Goal: Transaction & Acquisition: Purchase product/service

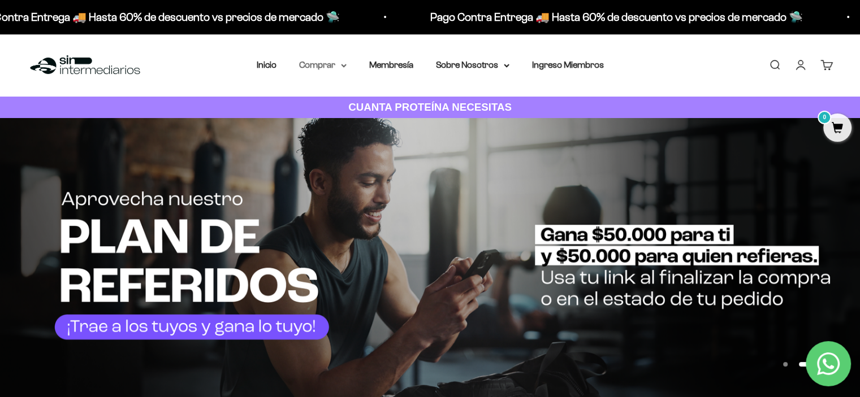
click at [335, 66] on summary "Comprar" at bounding box center [322, 65] width 47 height 15
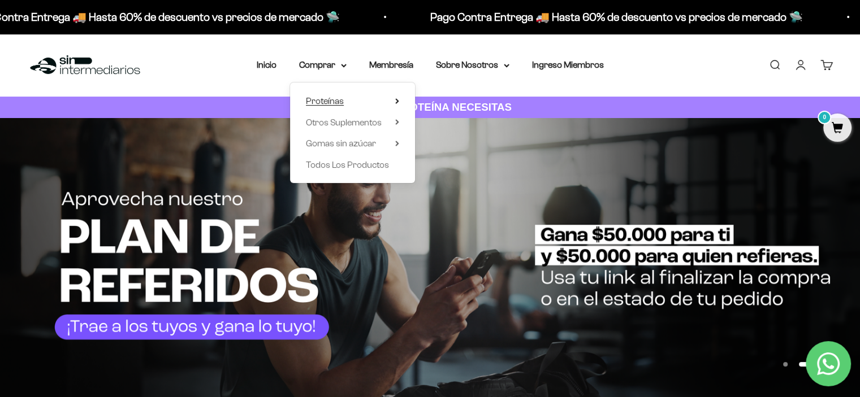
click at [337, 101] on span "Proteínas" at bounding box center [325, 101] width 38 height 10
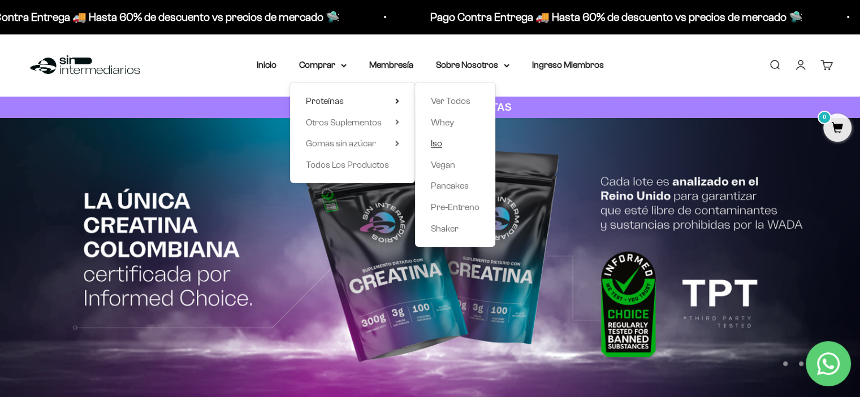
click at [436, 142] on span "Iso" at bounding box center [436, 143] width 11 height 10
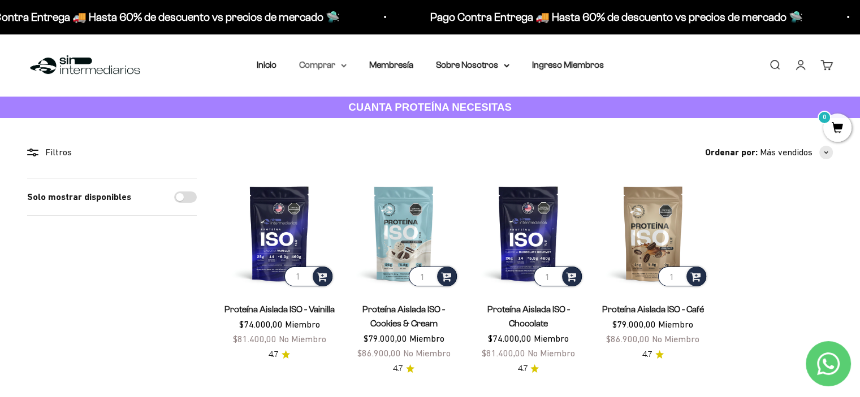
click at [342, 65] on icon at bounding box center [343, 65] width 5 height 2
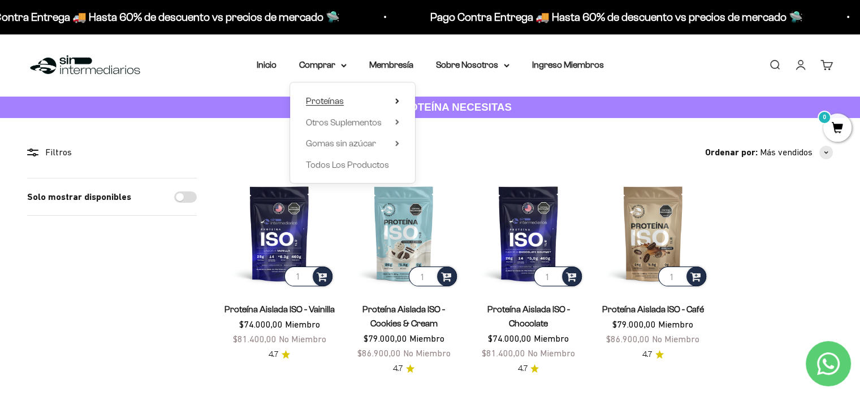
click at [399, 99] on div "Proteínas Ver Todos Whey Iso Vegan Shaker" at bounding box center [352, 133] width 125 height 101
click at [396, 99] on icon at bounding box center [397, 101] width 2 height 5
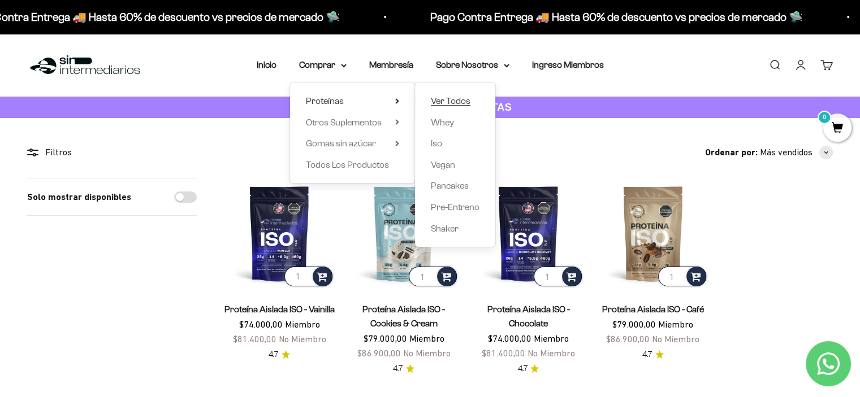
click at [441, 99] on span "Ver Todos" at bounding box center [451, 101] width 40 height 10
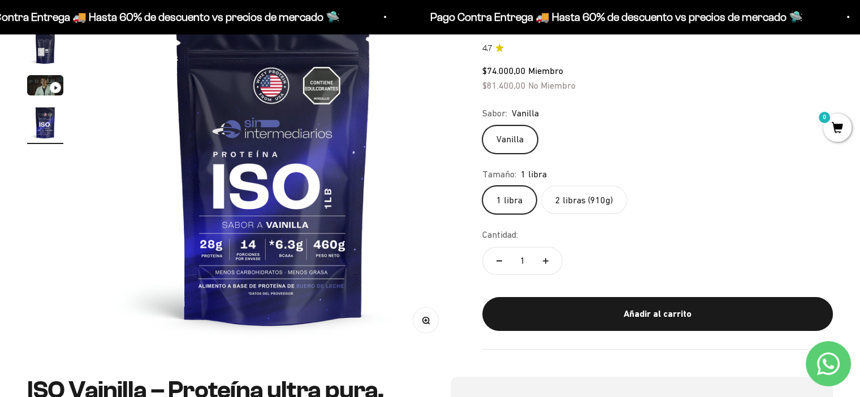
scroll to position [170, 0]
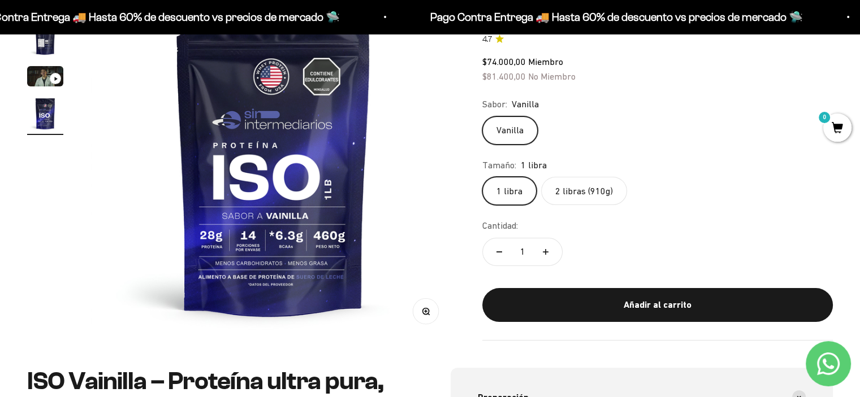
click at [594, 188] on label "2 libras (910g)" at bounding box center [584, 191] width 86 height 28
click at [482, 177] on input "2 libras (910g)" at bounding box center [482, 176] width 1 height 1
click at [516, 194] on label "1 libra" at bounding box center [509, 191] width 54 height 28
click at [482, 177] on input "1 libra" at bounding box center [482, 176] width 1 height 1
click at [561, 190] on label "2 libras (910g)" at bounding box center [584, 191] width 86 height 28
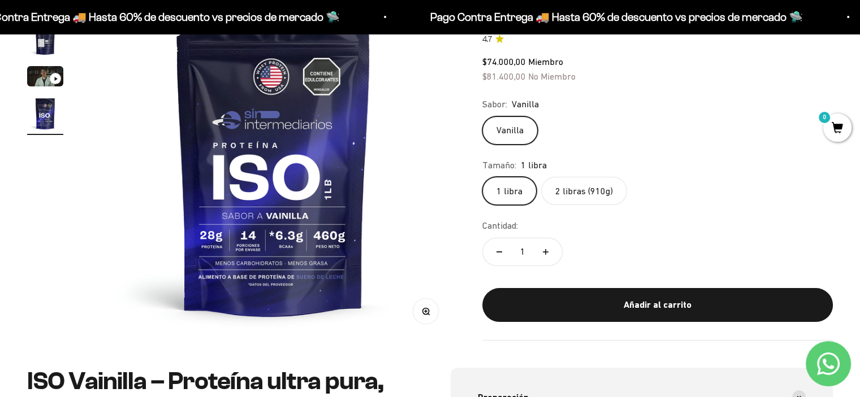
click at [482, 177] on input "2 libras (910g)" at bounding box center [482, 176] width 1 height 1
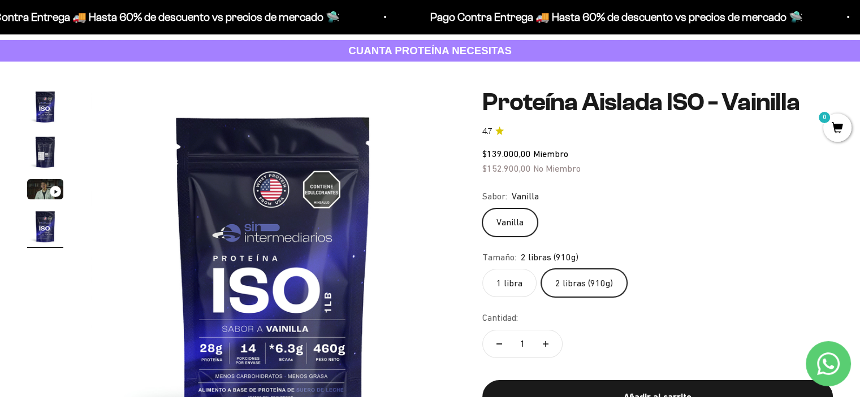
click at [51, 238] on img "Ir al artículo 4" at bounding box center [45, 227] width 36 height 36
click at [44, 155] on img "Ir al artículo 2" at bounding box center [45, 152] width 36 height 36
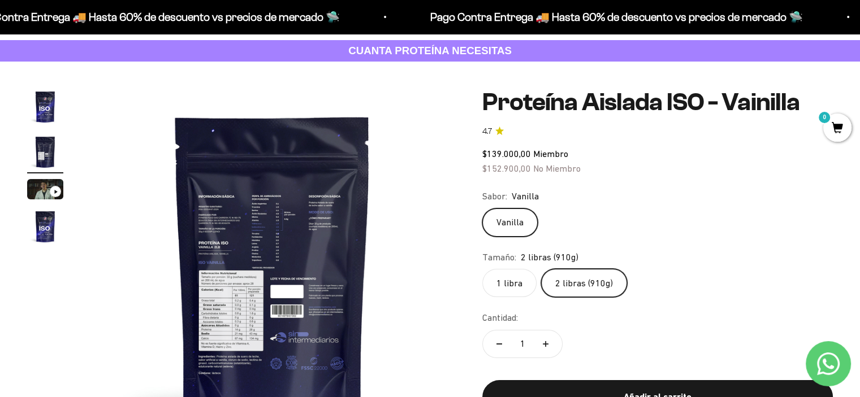
scroll to position [0, 378]
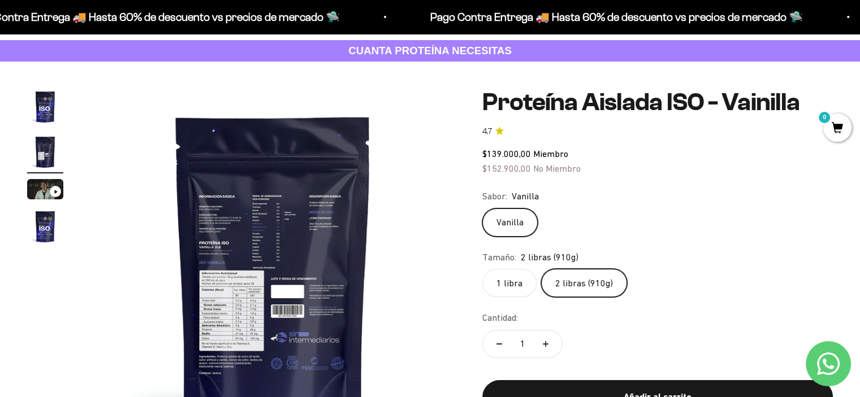
click at [219, 298] on img at bounding box center [272, 271] width 365 height 365
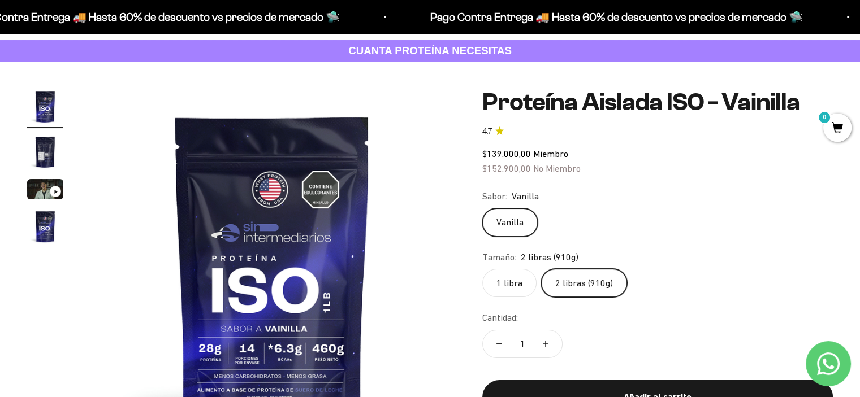
scroll to position [0, 0]
click at [46, 112] on img "Ir al artículo 1" at bounding box center [45, 107] width 36 height 36
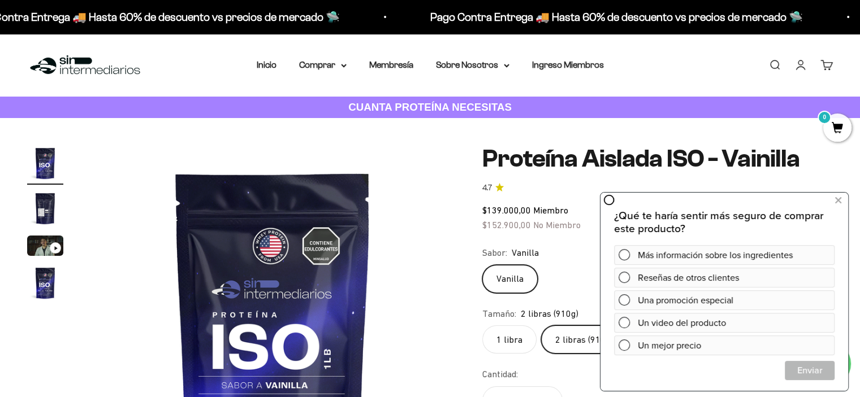
click at [43, 201] on img "Ir al artículo 2" at bounding box center [45, 208] width 36 height 36
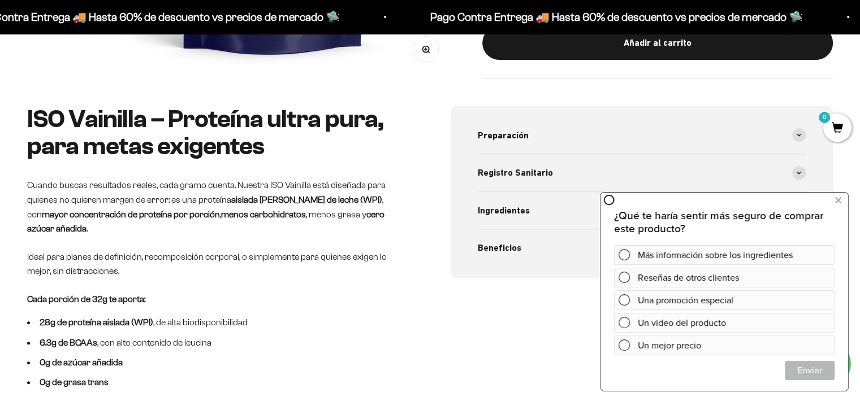
scroll to position [452, 0]
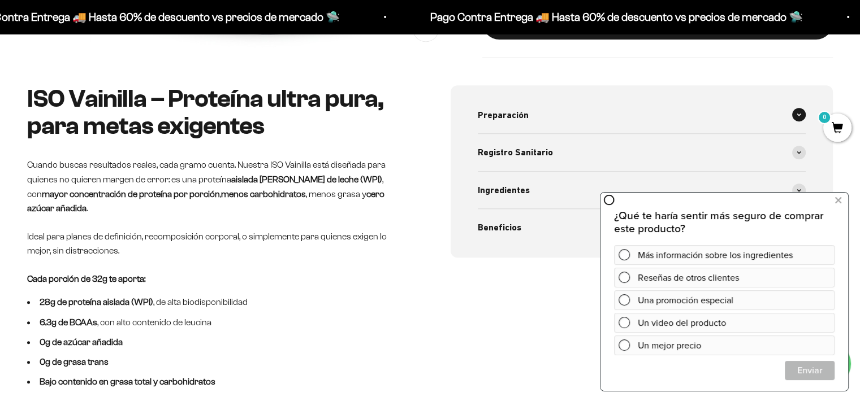
click at [510, 119] on span "Preparación" at bounding box center [503, 115] width 51 height 15
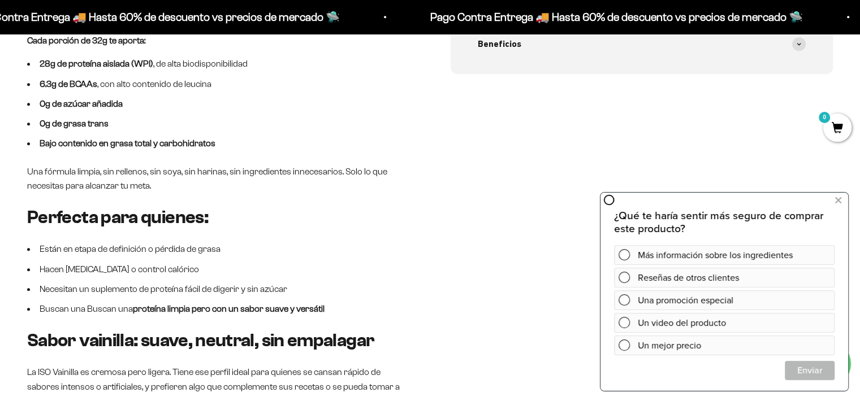
scroll to position [848, 0]
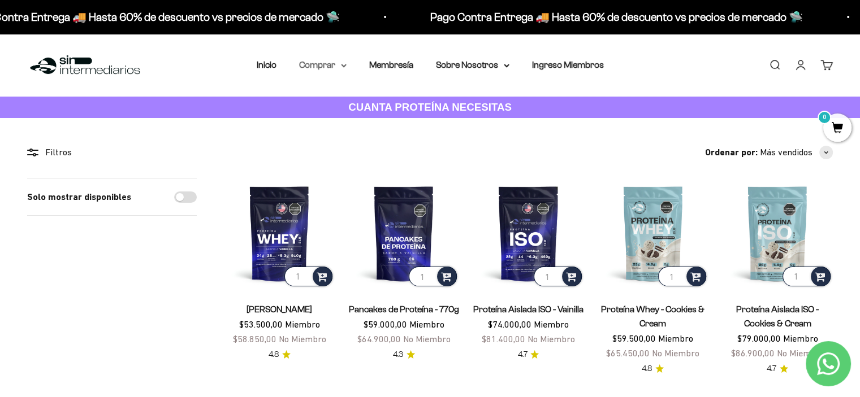
click at [344, 65] on icon at bounding box center [344, 66] width 6 height 4
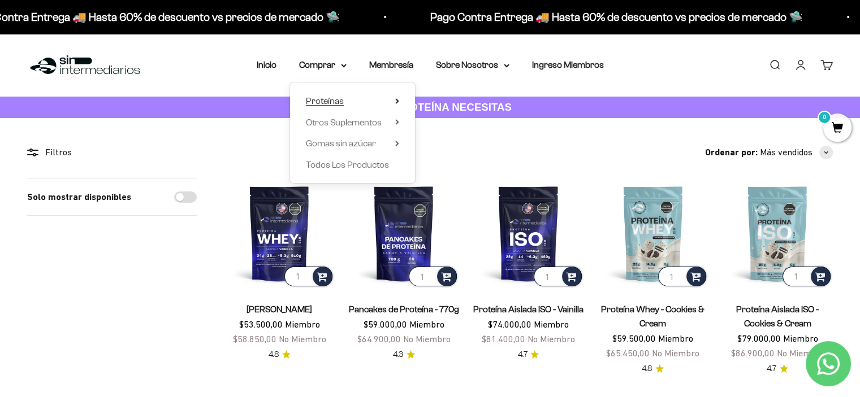
click at [396, 100] on icon at bounding box center [397, 101] width 4 height 6
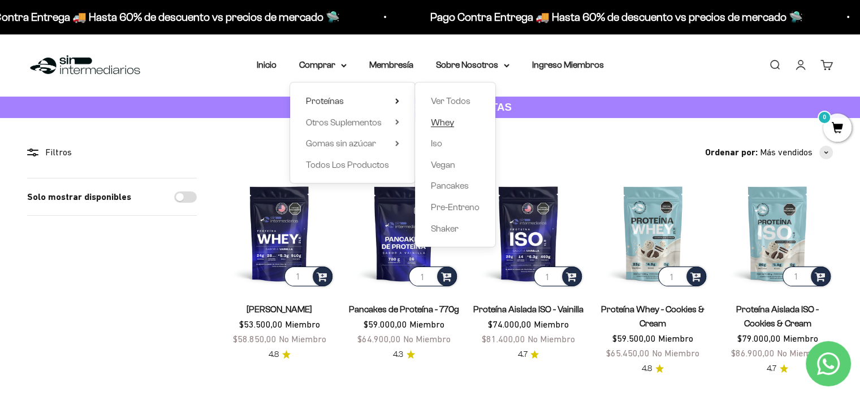
click at [440, 123] on span "Whey" at bounding box center [442, 123] width 23 height 10
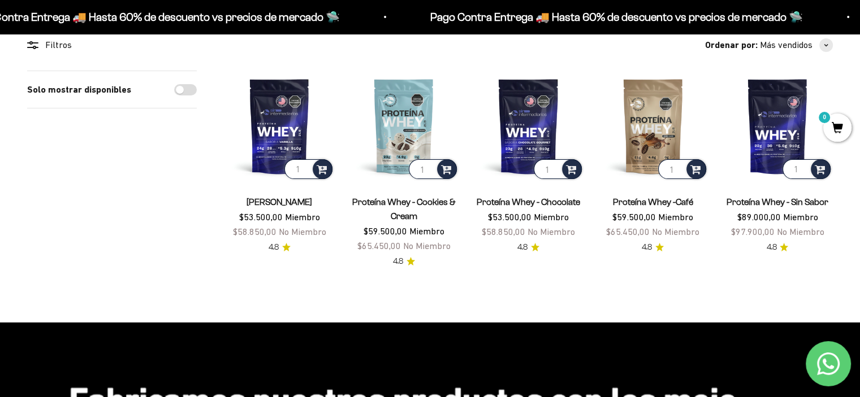
scroll to position [113, 0]
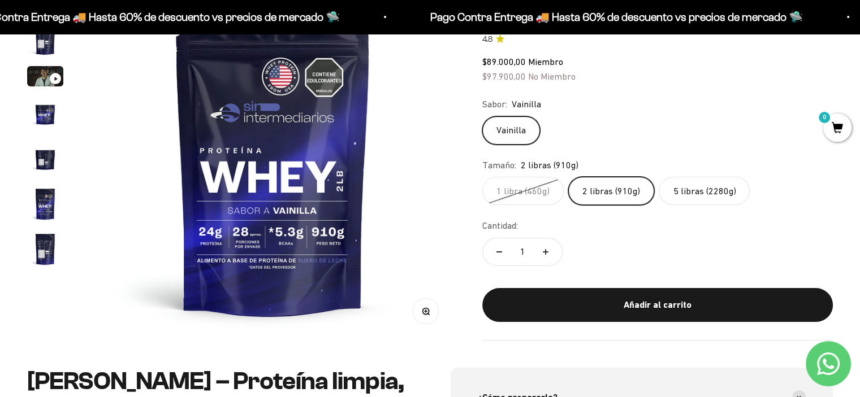
click at [44, 241] on img "Ir al artículo 7" at bounding box center [45, 249] width 36 height 36
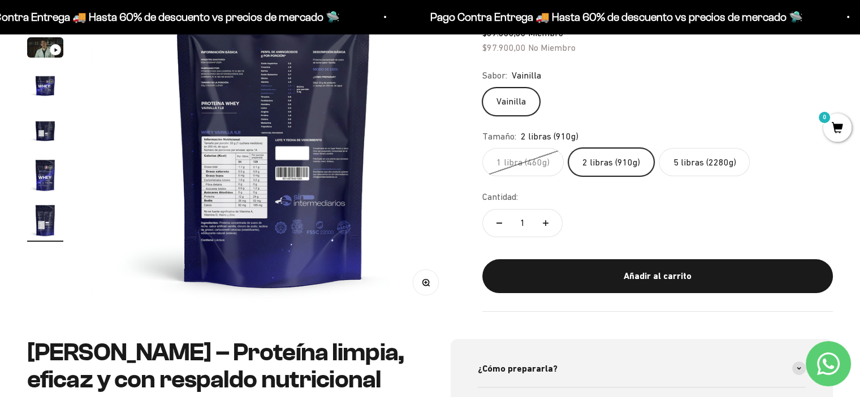
scroll to position [170, 0]
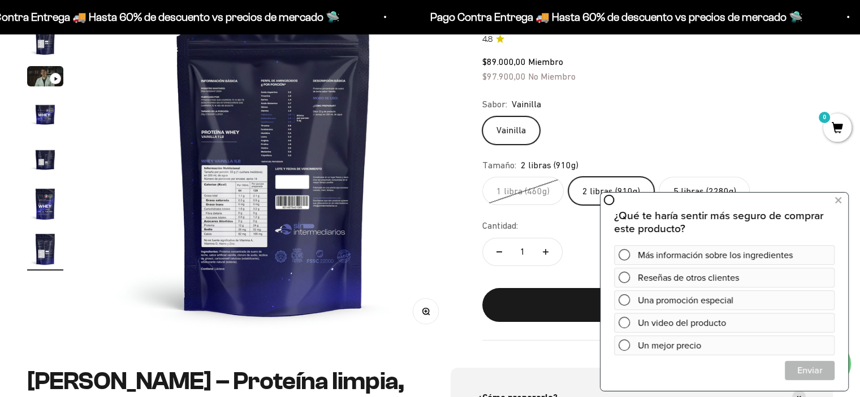
click at [683, 185] on label "5 libras (2280g)" at bounding box center [704, 191] width 91 height 28
click at [482, 177] on input "5 libras (2280g)" at bounding box center [482, 176] width 1 height 1
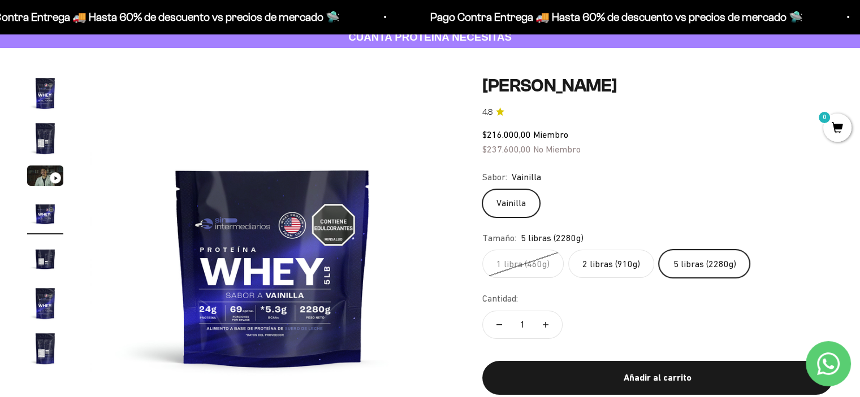
scroll to position [57, 0]
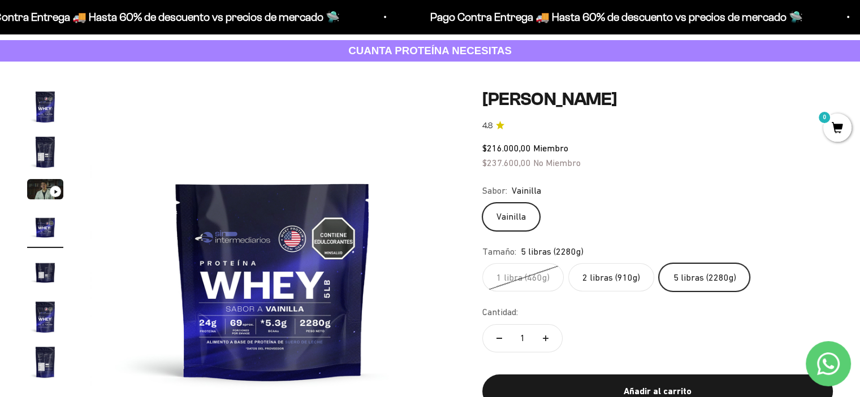
click at [595, 283] on label "2 libras (910g)" at bounding box center [611, 277] width 86 height 28
click at [482, 263] on input "2 libras (910g)" at bounding box center [482, 263] width 1 height 1
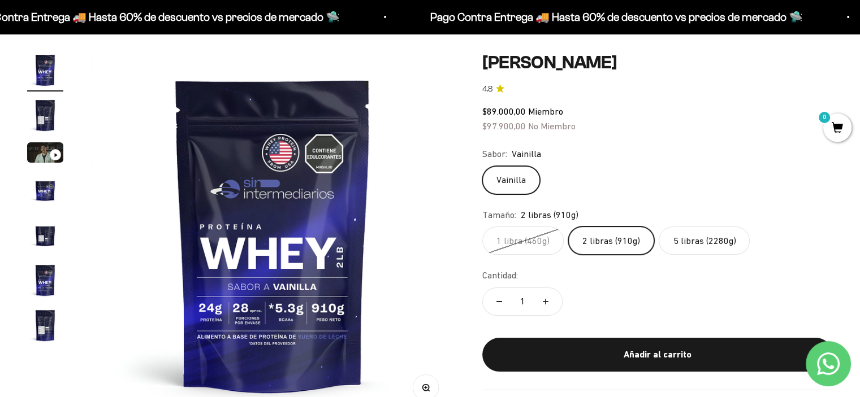
scroll to position [113, 0]
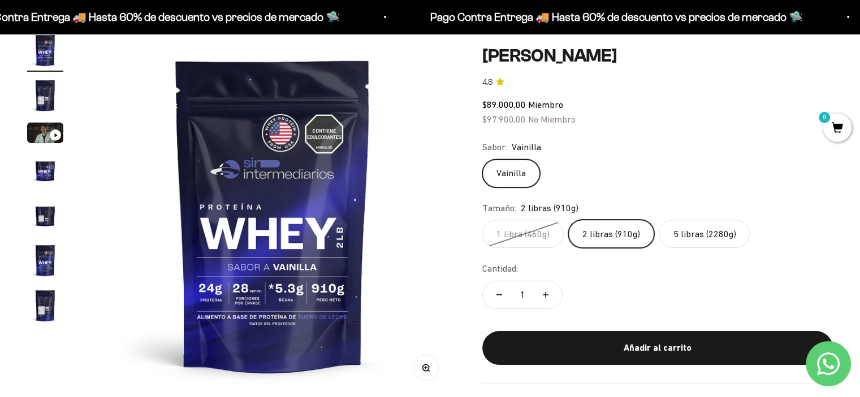
click at [686, 226] on label "5 libras (2280g)" at bounding box center [704, 234] width 91 height 28
click at [482, 220] on input "5 libras (2280g)" at bounding box center [482, 219] width 1 height 1
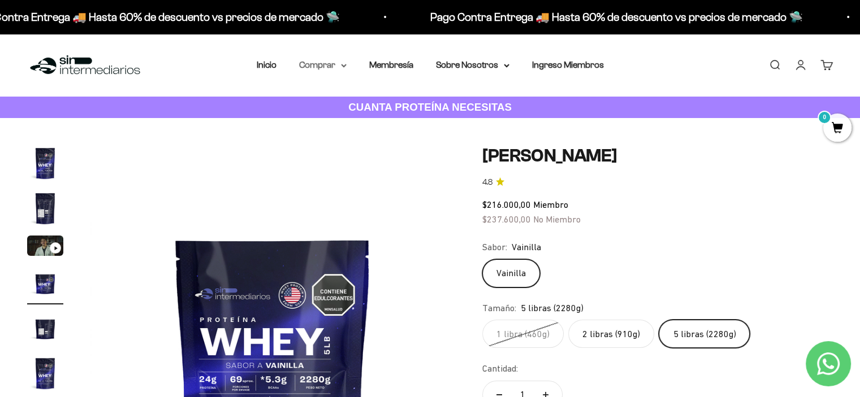
click at [339, 68] on summary "Comprar" at bounding box center [322, 65] width 47 height 15
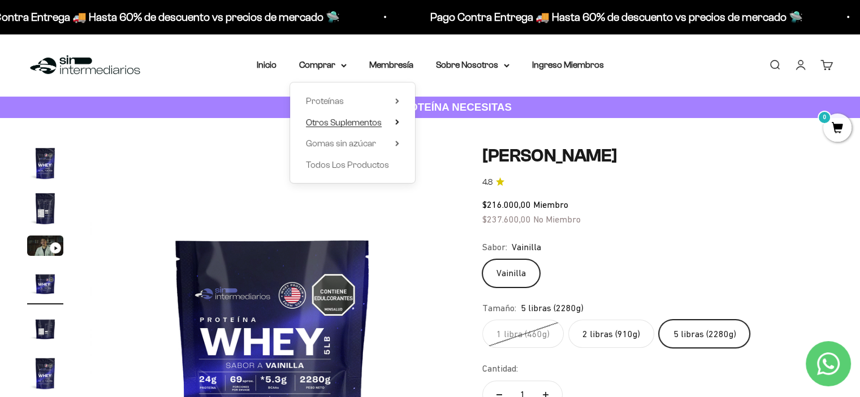
click at [396, 120] on icon at bounding box center [397, 122] width 2 height 5
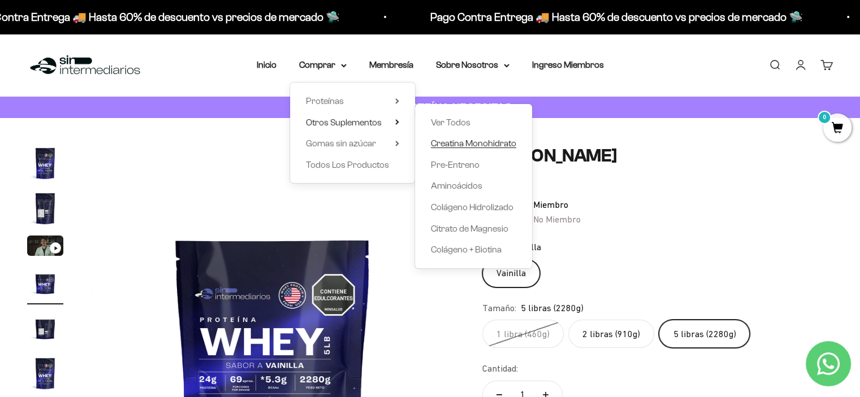
click at [448, 141] on span "Creatina Monohidrato" at bounding box center [473, 143] width 85 height 10
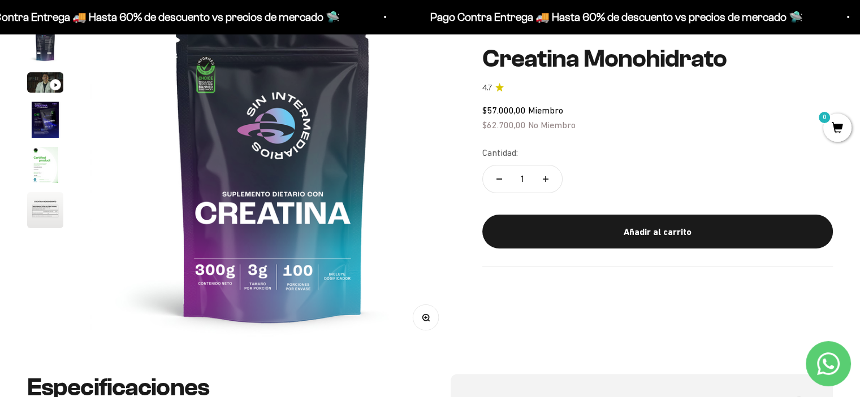
scroll to position [57, 0]
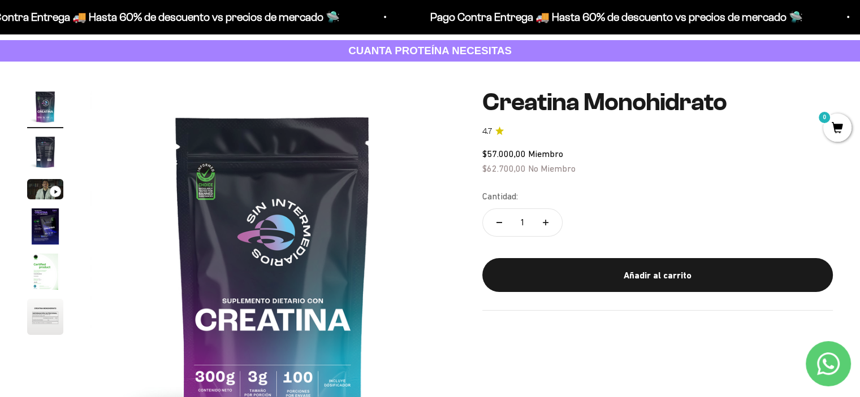
click at [43, 306] on img "Ir al artículo 6" at bounding box center [45, 317] width 36 height 36
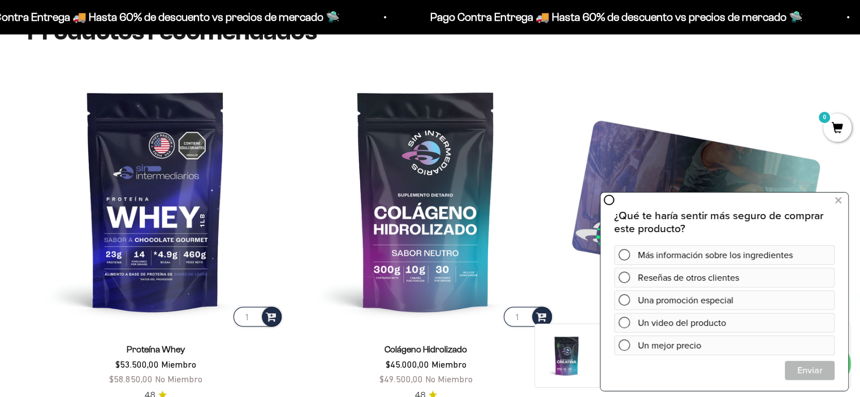
scroll to position [1809, 0]
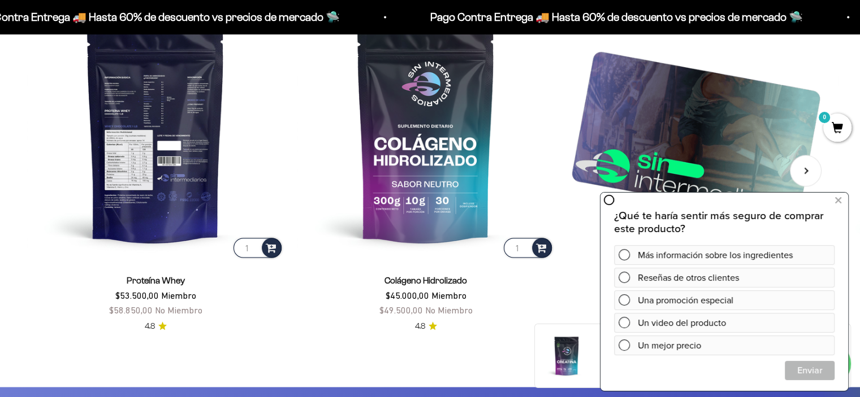
click at [191, 151] on img at bounding box center [155, 131] width 257 height 257
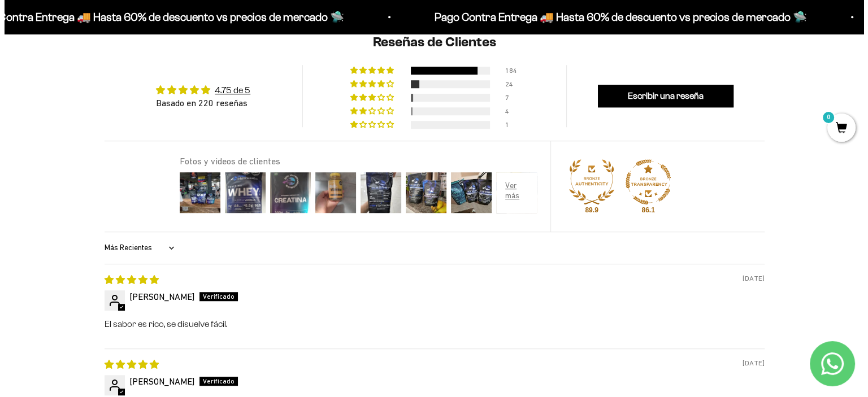
scroll to position [843, 0]
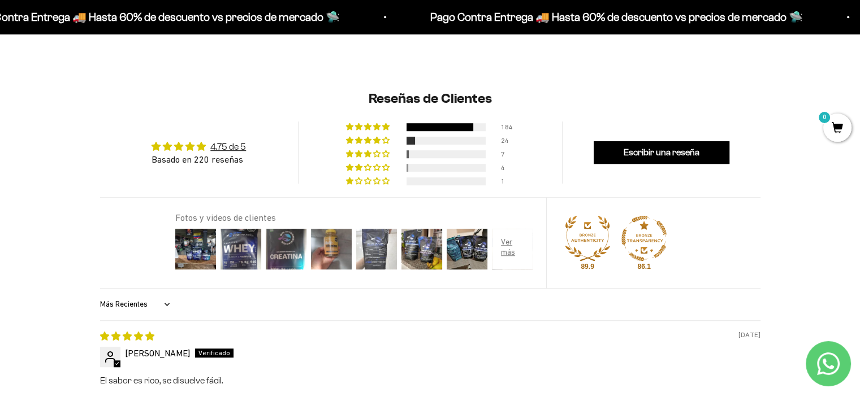
click at [359, 255] on img at bounding box center [376, 249] width 45 height 45
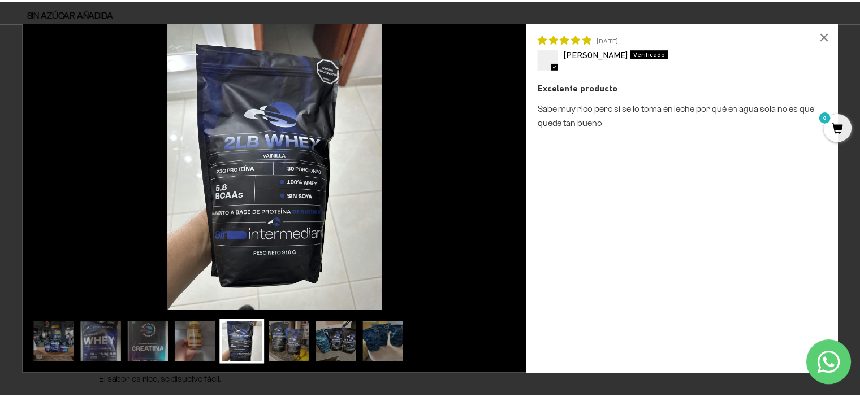
scroll to position [0, 6432]
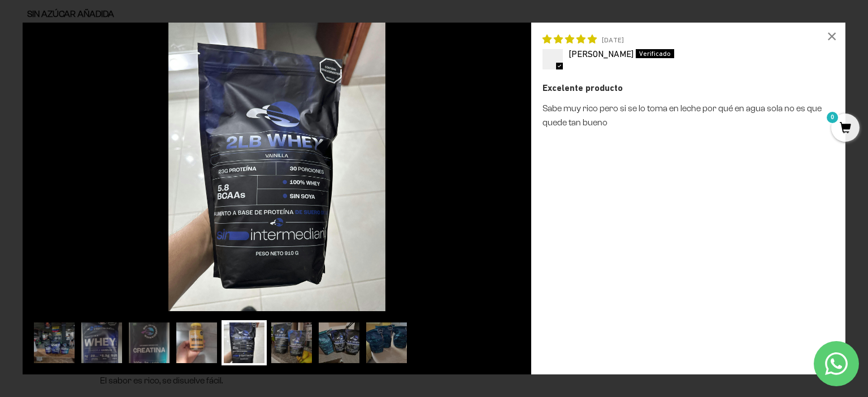
click at [215, 352] on img at bounding box center [196, 342] width 45 height 45
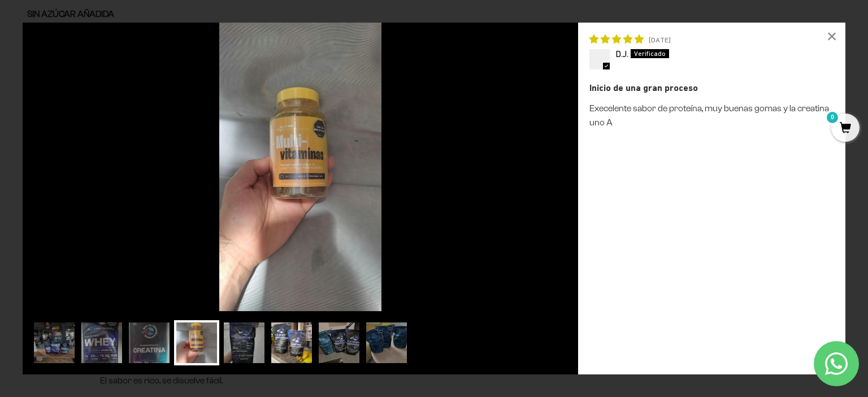
click at [289, 344] on img at bounding box center [291, 342] width 45 height 45
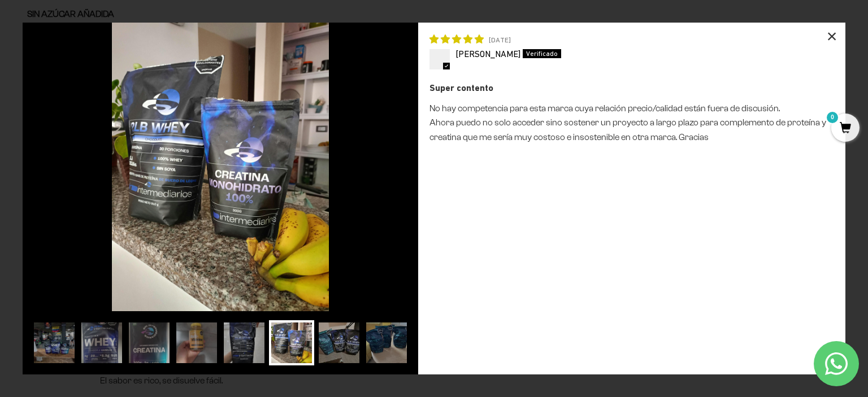
click at [823, 33] on div "×" at bounding box center [831, 36] width 27 height 27
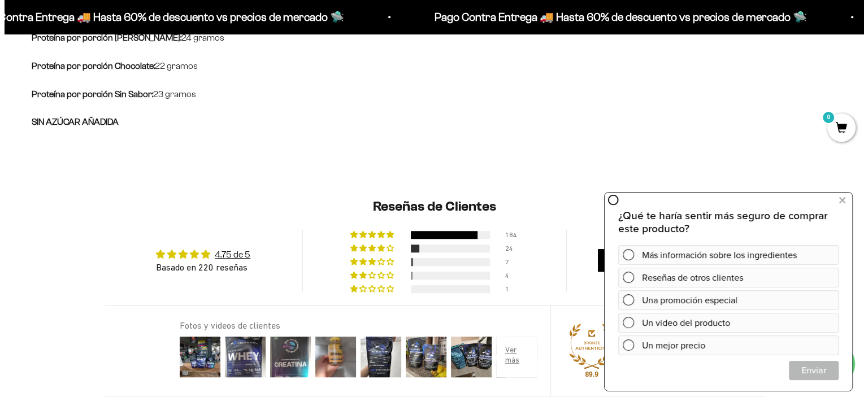
scroll to position [904, 0]
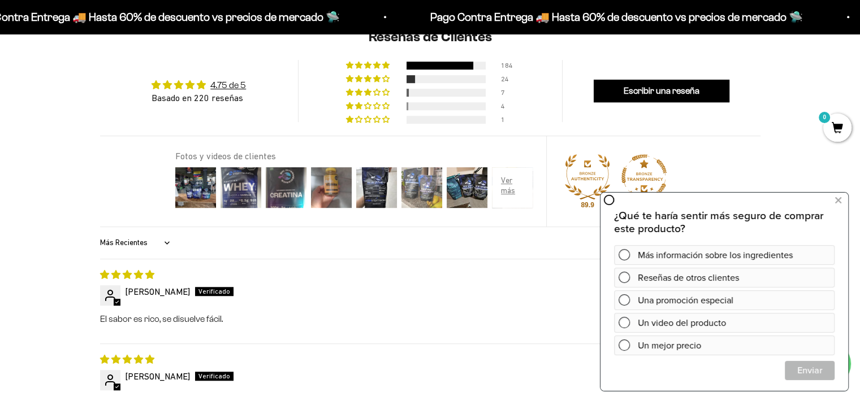
click at [412, 209] on img at bounding box center [421, 187] width 45 height 45
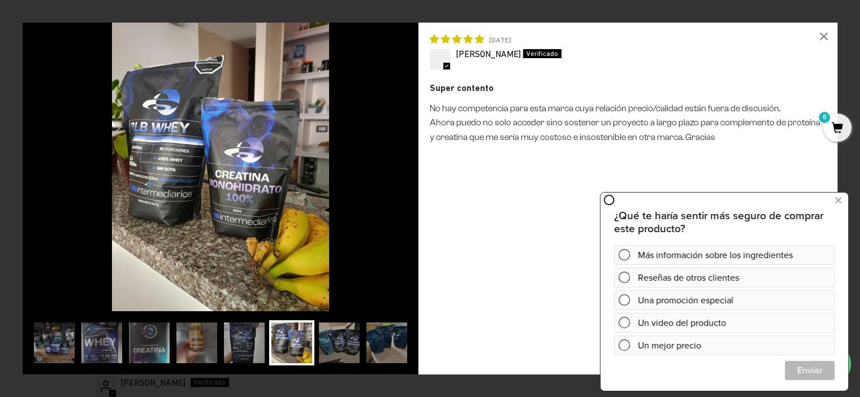
scroll to position [0, 6432]
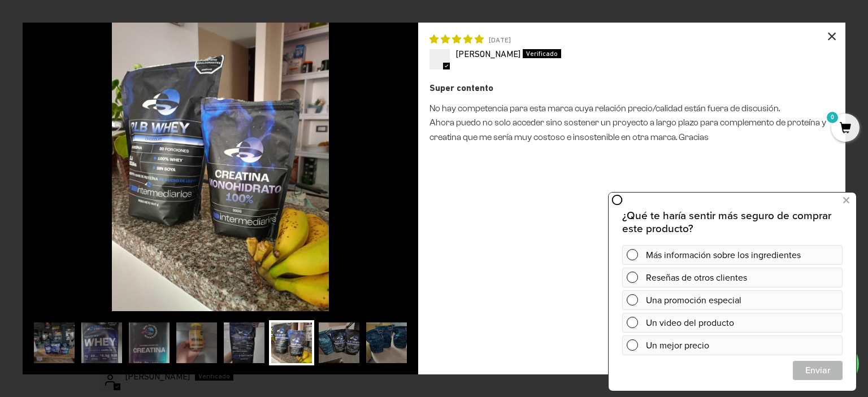
click at [831, 38] on div "×" at bounding box center [831, 36] width 27 height 27
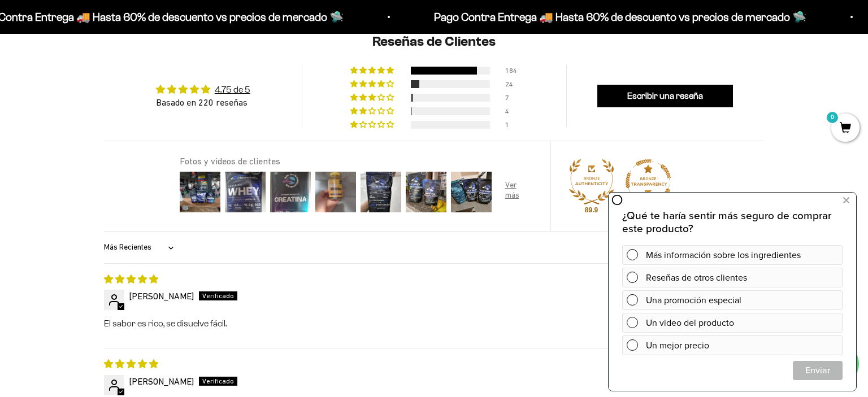
scroll to position [0, 6430]
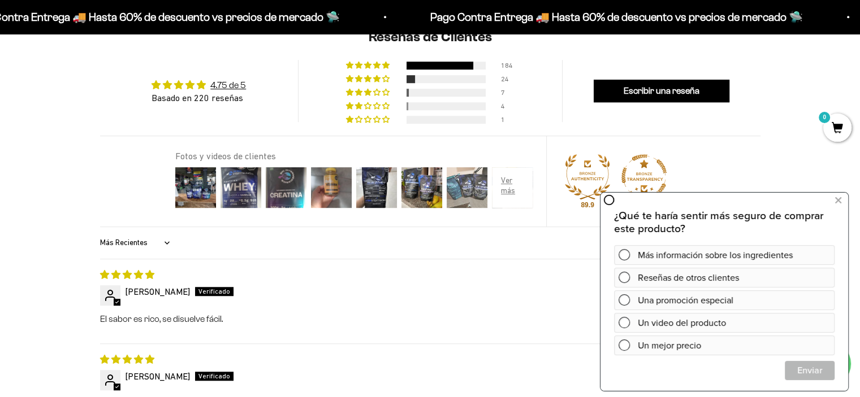
click at [452, 202] on img at bounding box center [466, 187] width 45 height 45
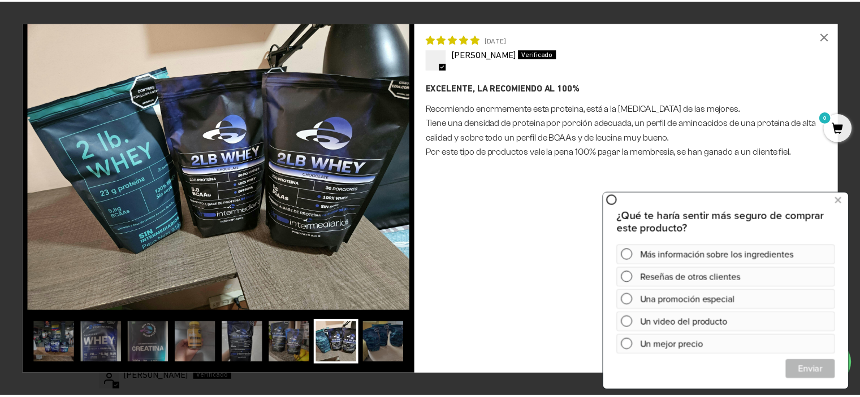
scroll to position [0, 6432]
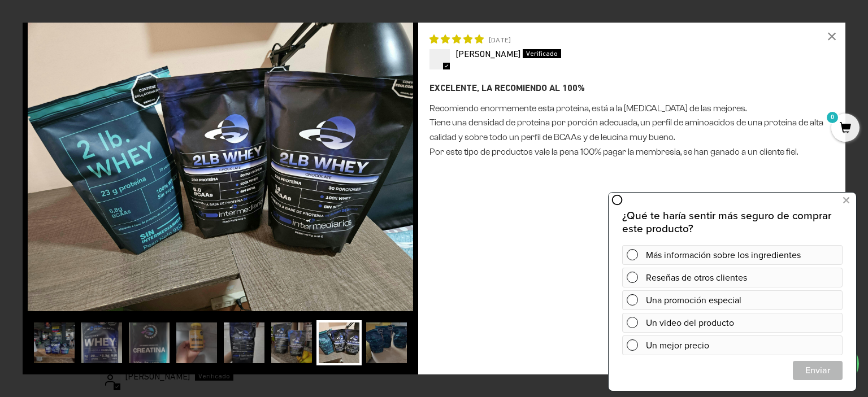
click at [835, 31] on div "×" at bounding box center [831, 36] width 27 height 27
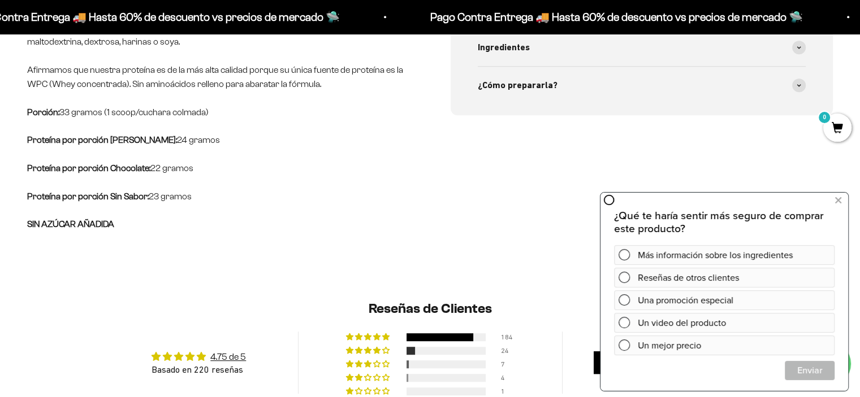
scroll to position [622, 0]
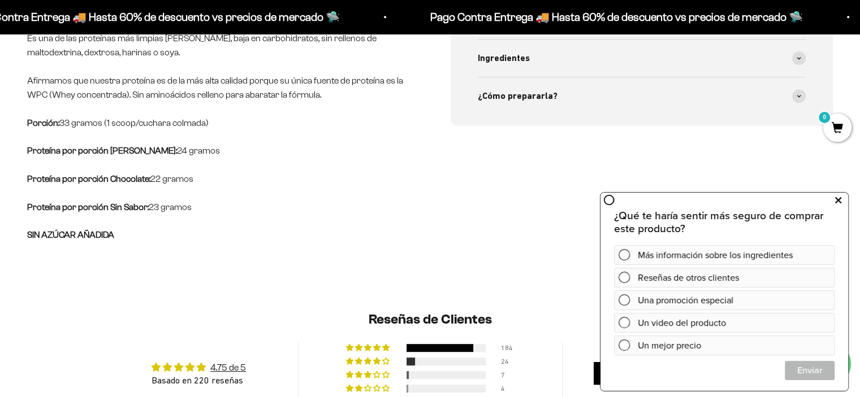
click at [835, 201] on icon at bounding box center [838, 200] width 6 height 15
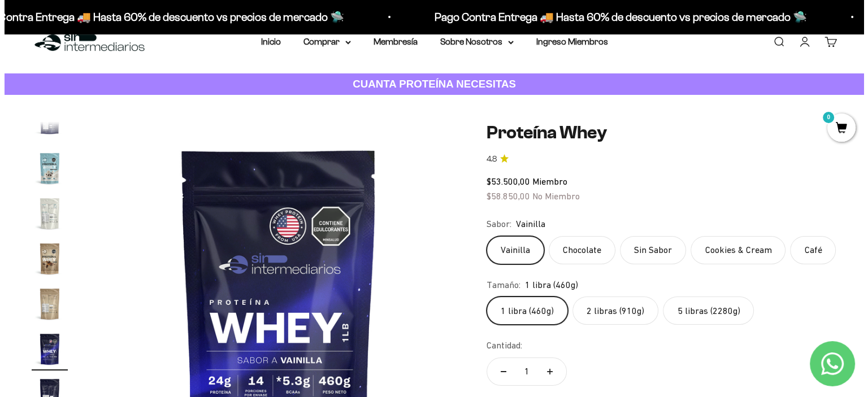
scroll to position [0, 0]
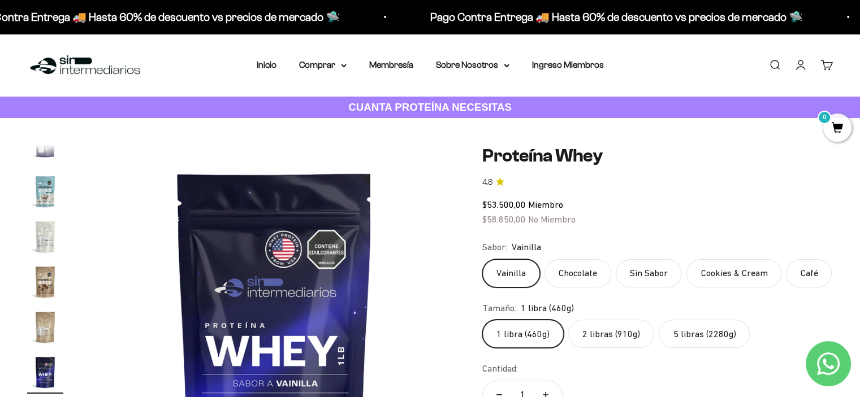
click at [828, 66] on link "Carrito 0" at bounding box center [826, 65] width 12 height 12
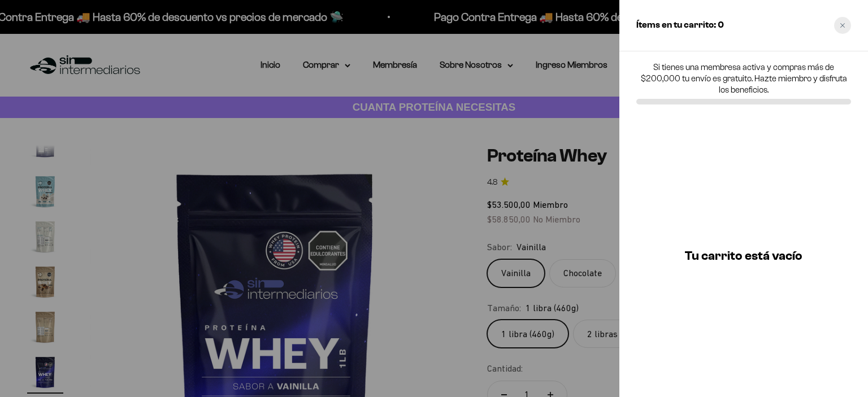
click at [846, 24] on div "Close cart" at bounding box center [842, 25] width 17 height 17
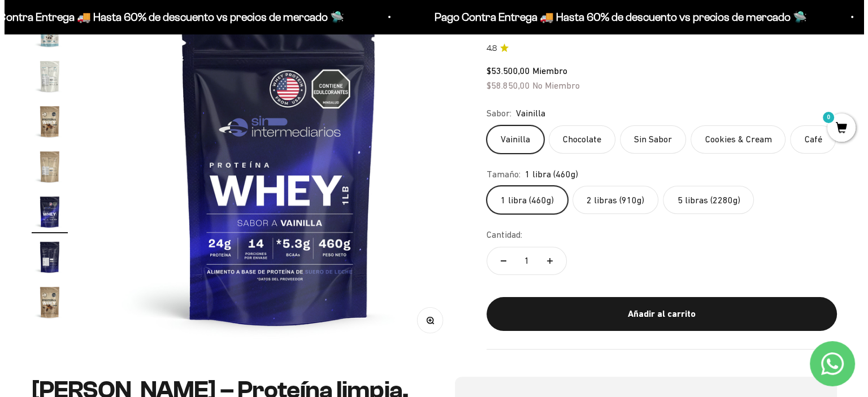
scroll to position [170, 0]
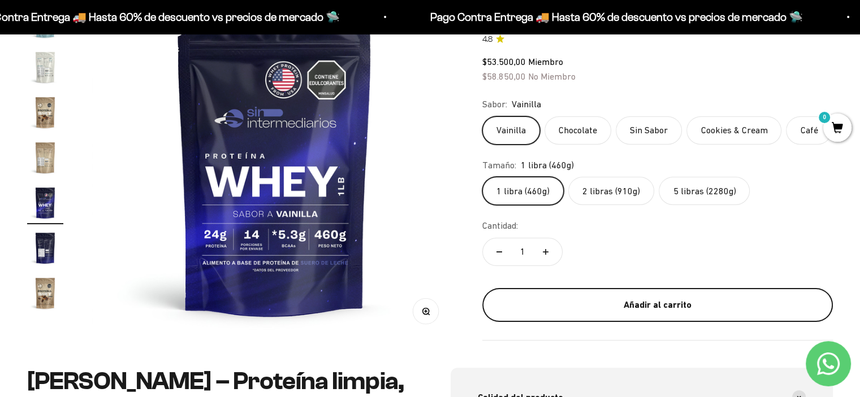
click at [708, 306] on div "Añadir al carrito" at bounding box center [657, 305] width 305 height 15
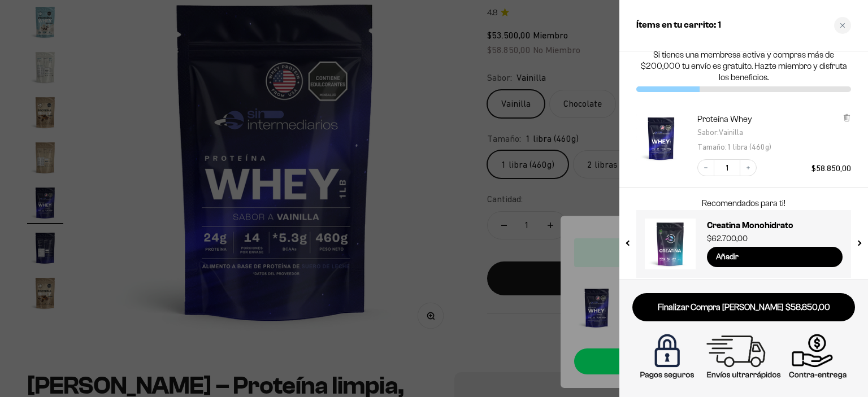
scroll to position [19, 0]
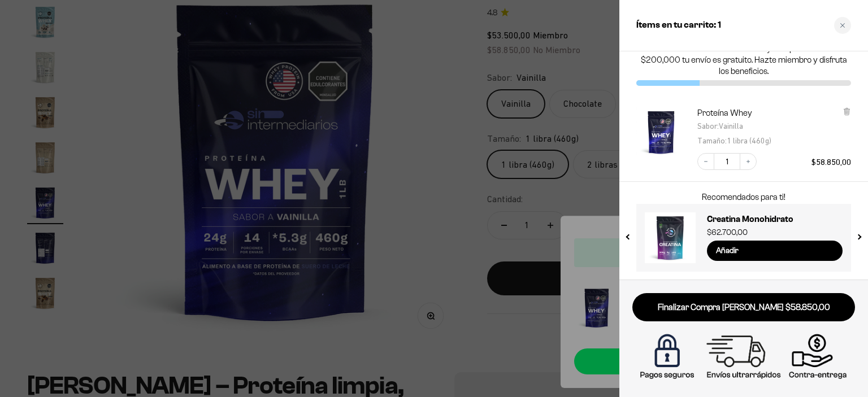
click at [742, 357] on img at bounding box center [743, 357] width 217 height 54
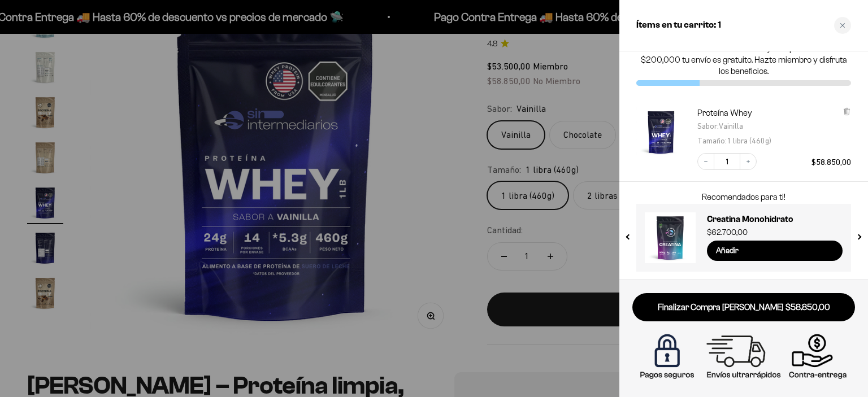
click at [820, 359] on img at bounding box center [743, 357] width 217 height 54
click at [741, 253] on input "Añadir" at bounding box center [775, 251] width 136 height 20
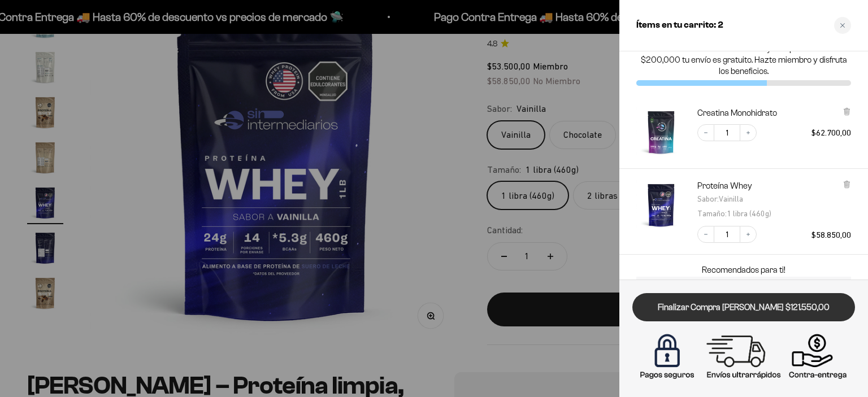
click at [766, 311] on link "Finalizar Compra [PERSON_NAME] $121.550,00" at bounding box center [744, 307] width 223 height 29
